Goal: Transaction & Acquisition: Purchase product/service

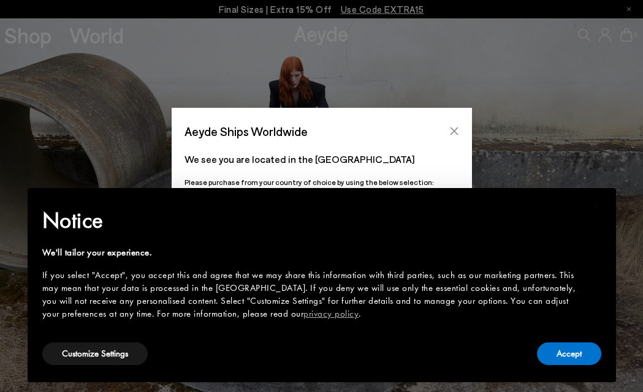
click at [456, 131] on icon "Close" at bounding box center [454, 131] width 10 height 10
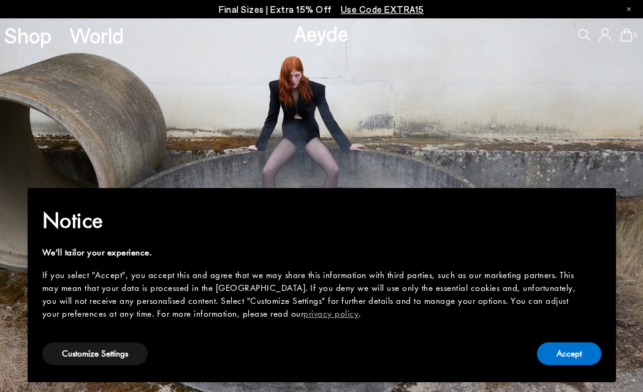
click at [427, 112] on img at bounding box center [321, 205] width 643 height 374
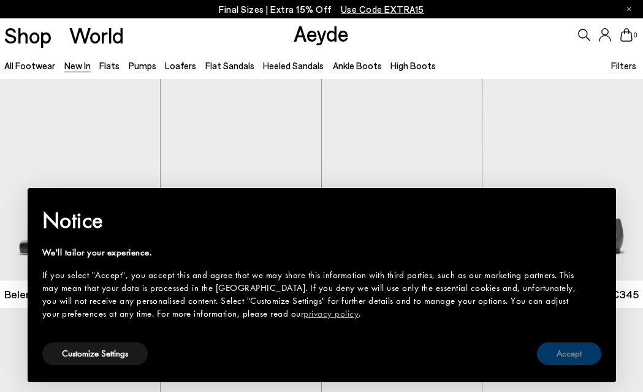
click at [566, 355] on button "Accept" at bounding box center [569, 354] width 64 height 23
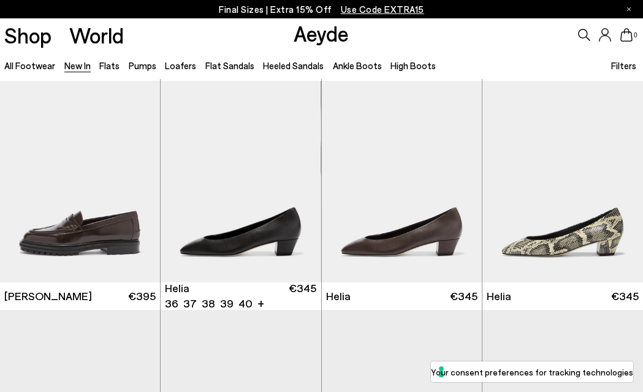
scroll to position [715, 0]
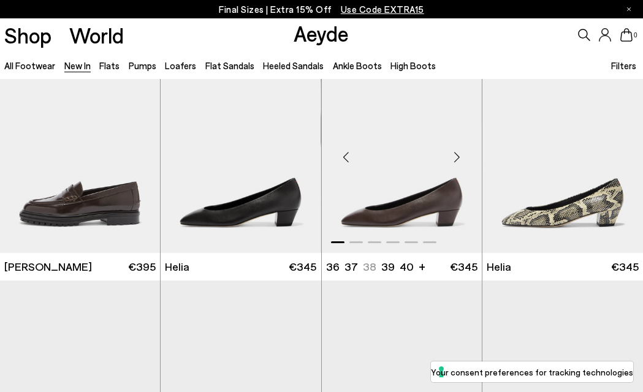
click at [460, 155] on div "Next slide" at bounding box center [457, 157] width 37 height 37
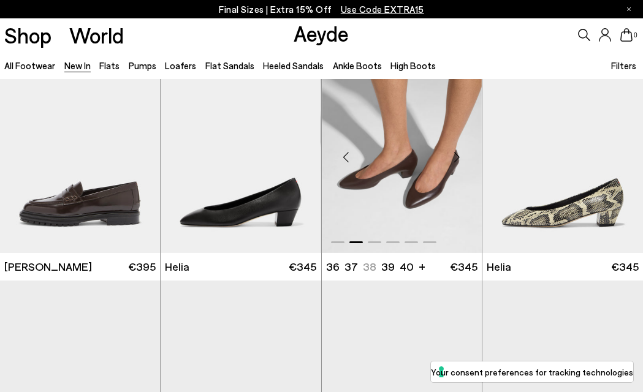
click at [460, 155] on div "Next slide" at bounding box center [457, 157] width 37 height 37
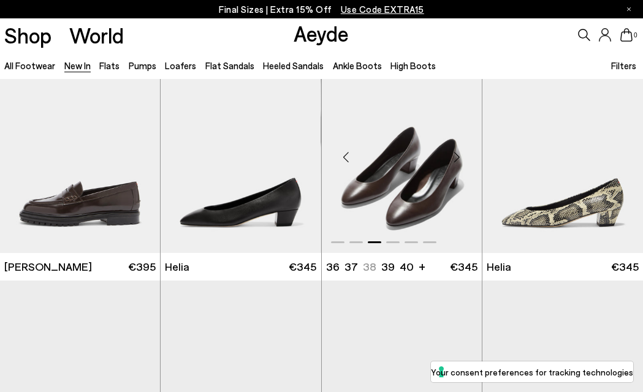
click at [460, 155] on div "Next slide" at bounding box center [457, 157] width 37 height 37
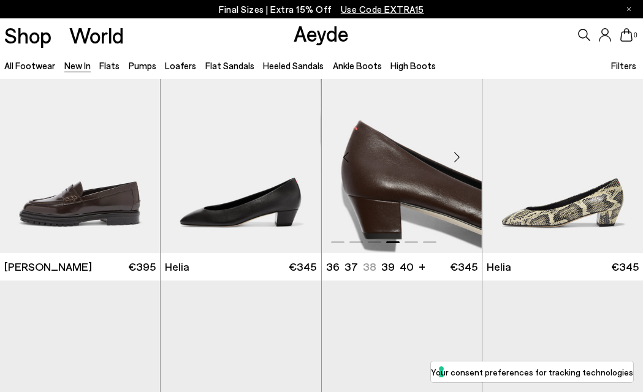
click at [460, 155] on div "Next slide" at bounding box center [457, 157] width 37 height 37
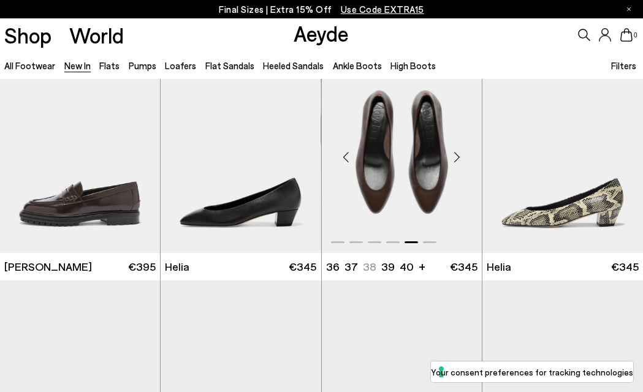
click at [460, 155] on div "Next slide" at bounding box center [457, 157] width 37 height 37
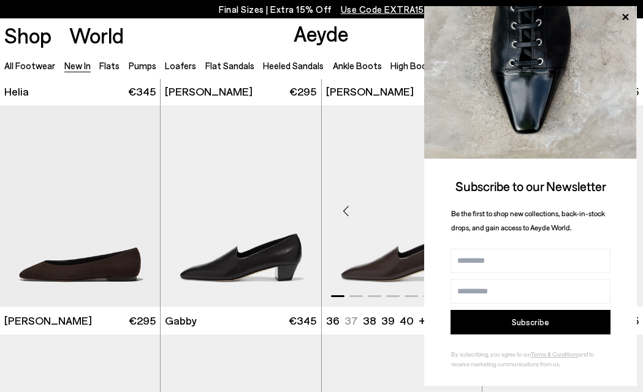
scroll to position [1140, 0]
